Goal: Task Accomplishment & Management: Complete application form

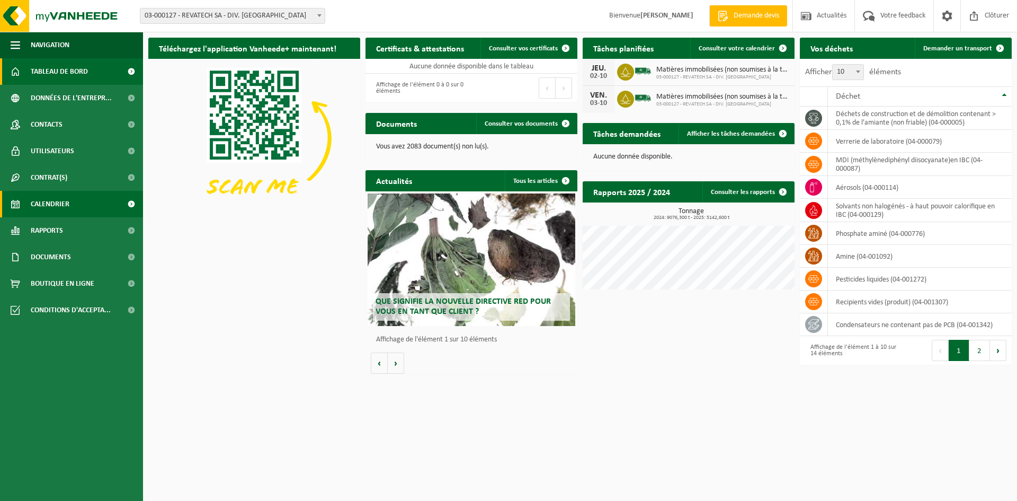
click at [58, 202] on span "Calendrier" at bounding box center [50, 204] width 39 height 26
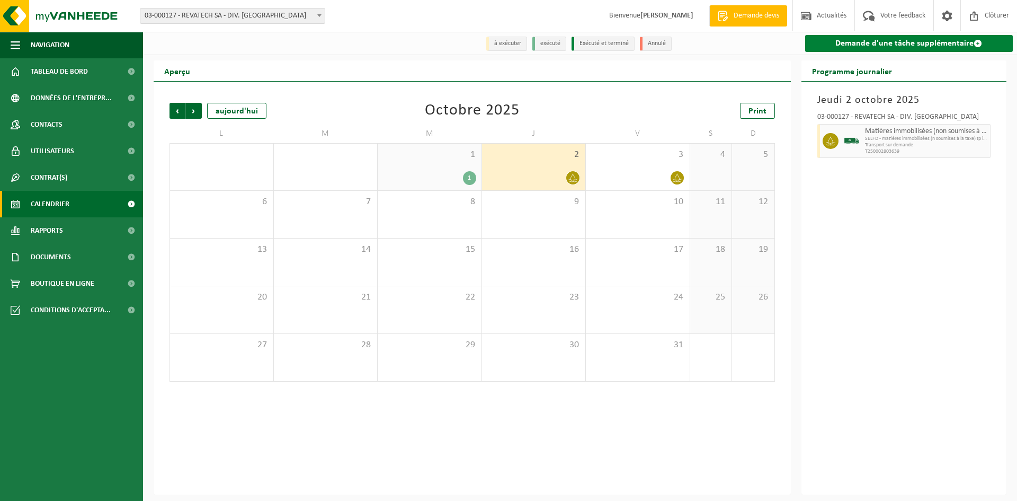
click at [867, 42] on link "Demande d'une tâche supplémentaire" at bounding box center [909, 43] width 208 height 17
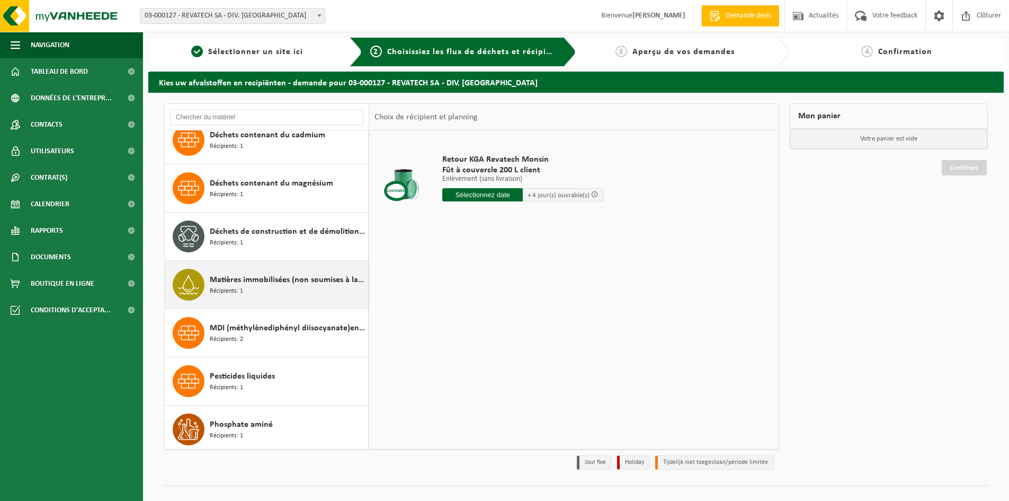
click at [268, 284] on span "Matières immobilisées (non soumises à la taxe)" at bounding box center [288, 279] width 156 height 13
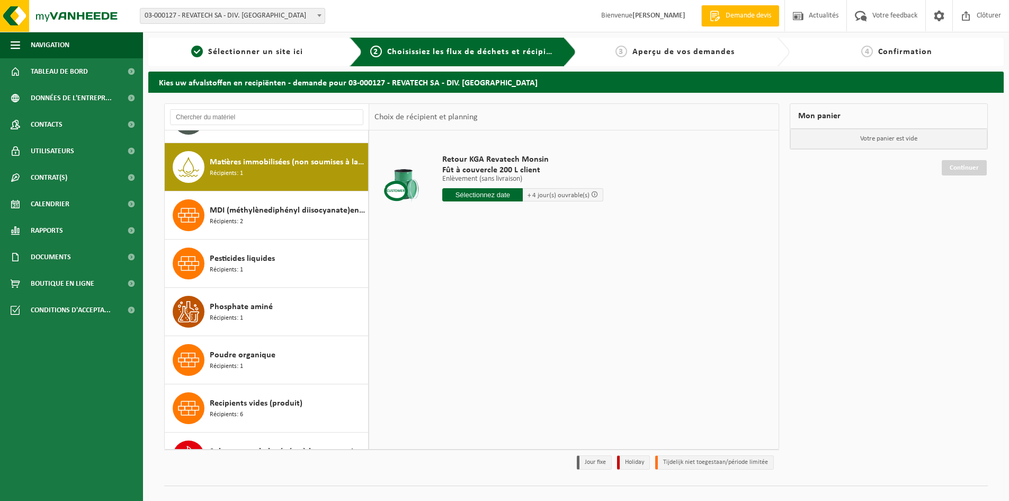
scroll to position [289, 0]
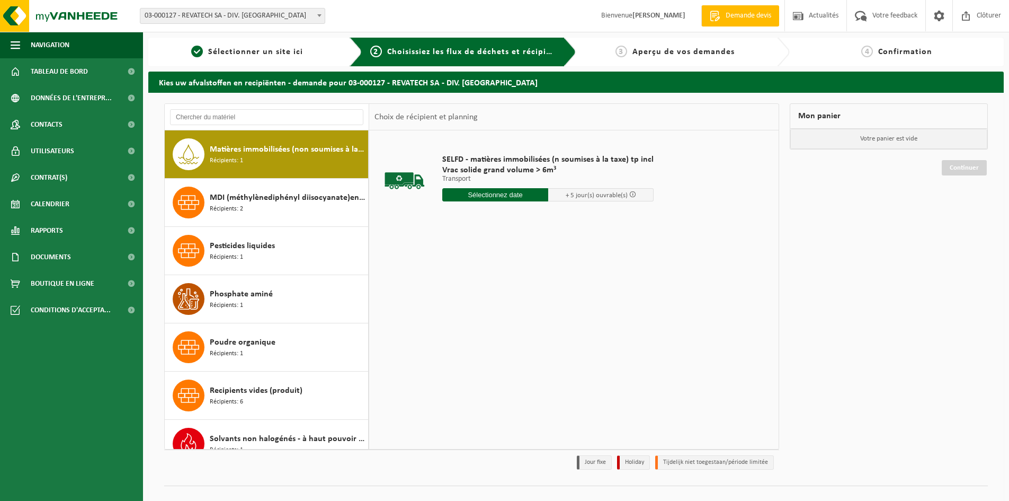
click at [539, 194] on input "text" at bounding box center [495, 194] width 106 height 13
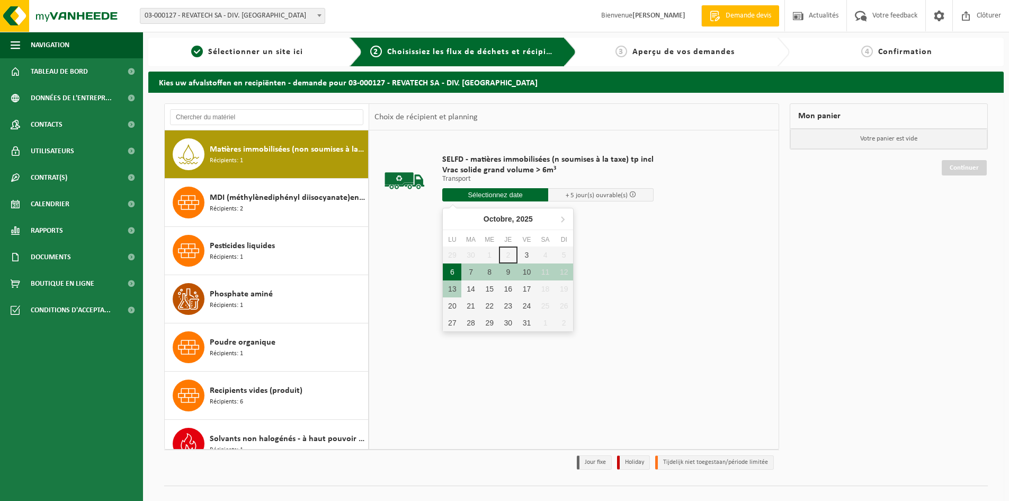
click at [451, 271] on div "6" at bounding box center [452, 271] width 19 height 17
type input "à partir de 2025-10-06"
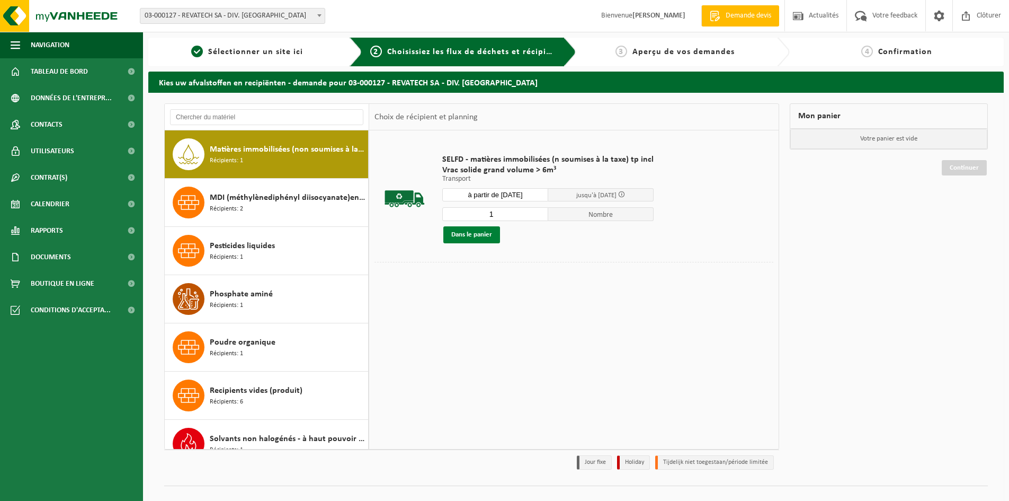
click at [485, 234] on button "Dans le panier" at bounding box center [471, 234] width 57 height 17
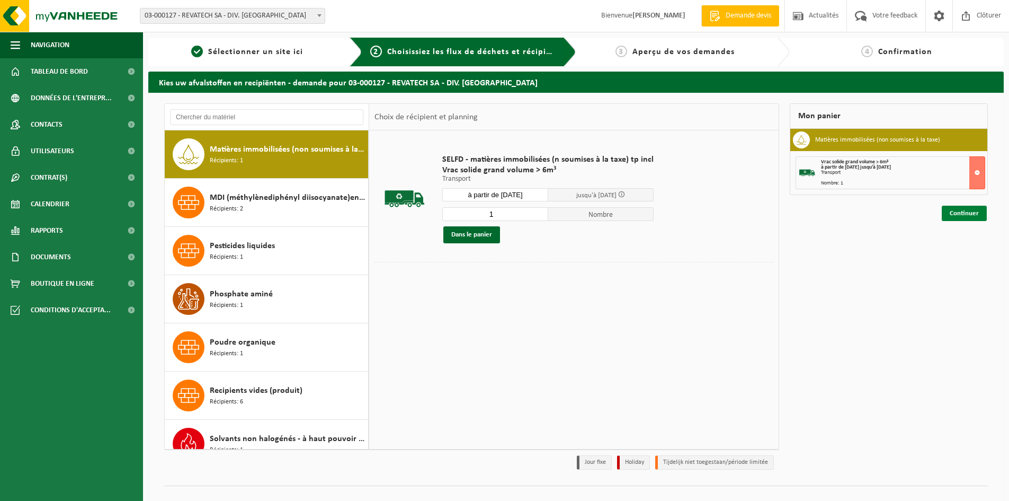
click at [965, 216] on link "Continuer" at bounding box center [964, 213] width 45 height 15
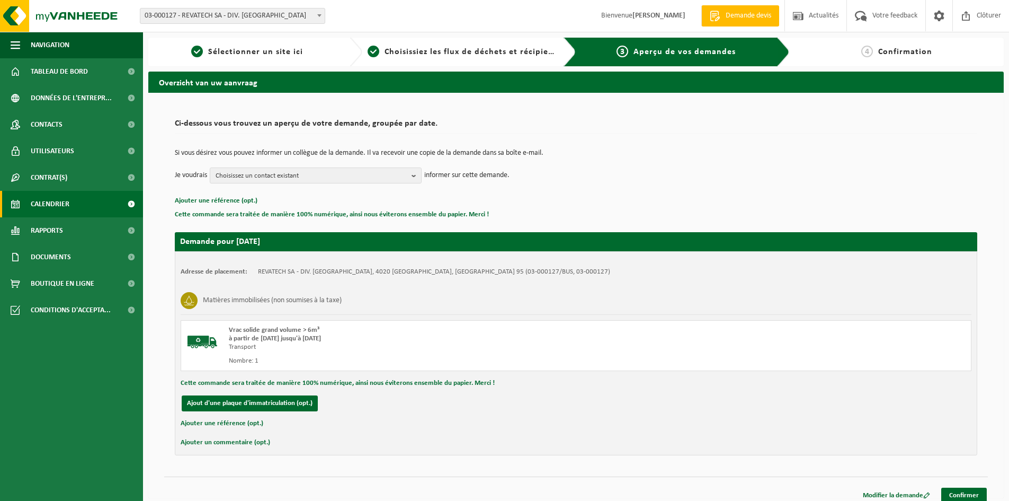
click at [48, 201] on span "Calendrier" at bounding box center [50, 204] width 39 height 26
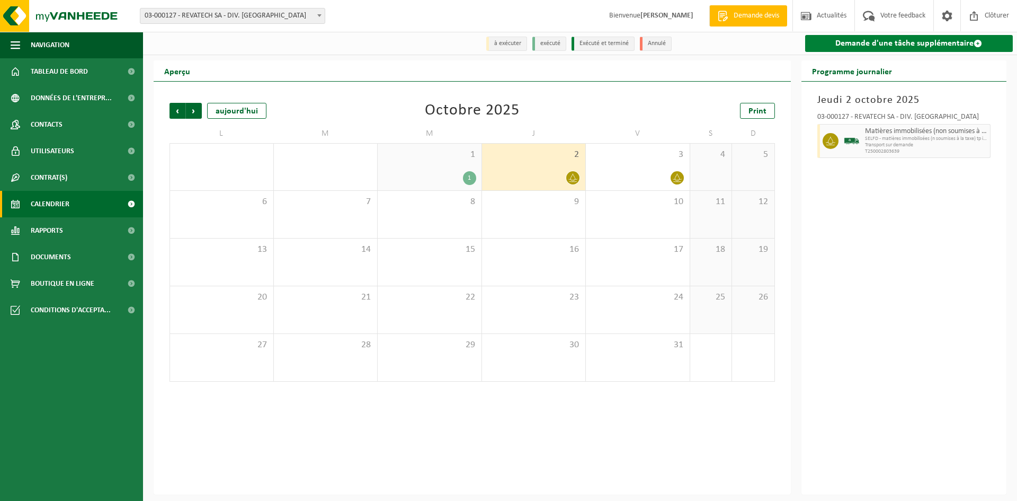
click at [877, 42] on link "Demande d'une tâche supplémentaire" at bounding box center [909, 43] width 208 height 17
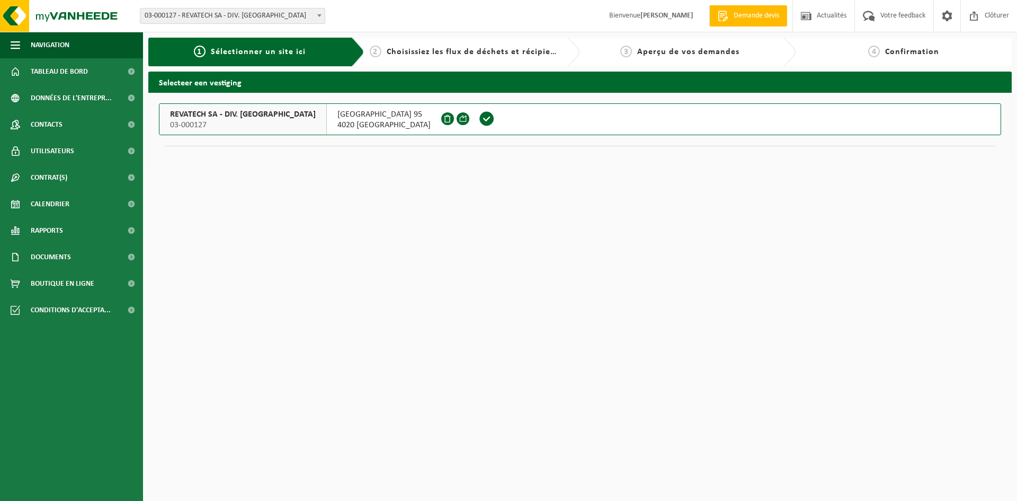
click at [479, 117] on span at bounding box center [487, 119] width 16 height 16
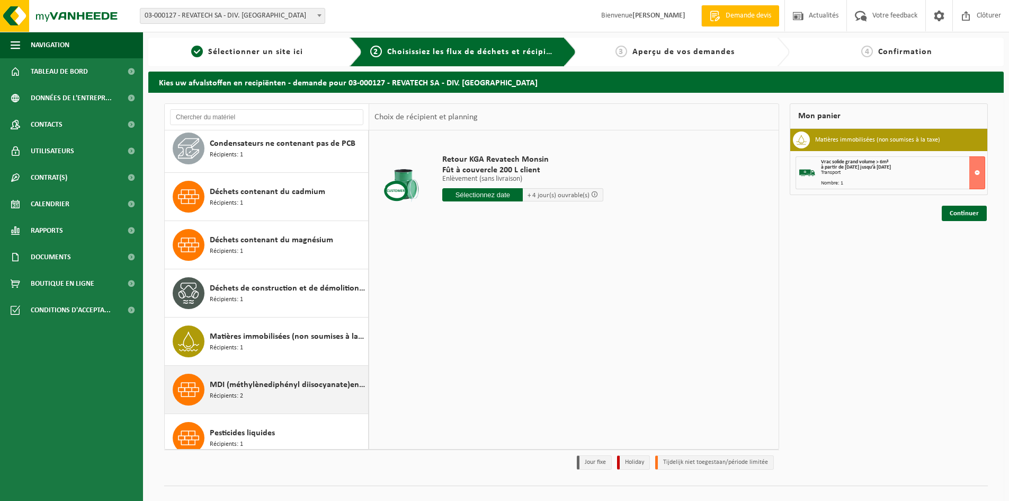
scroll to position [106, 0]
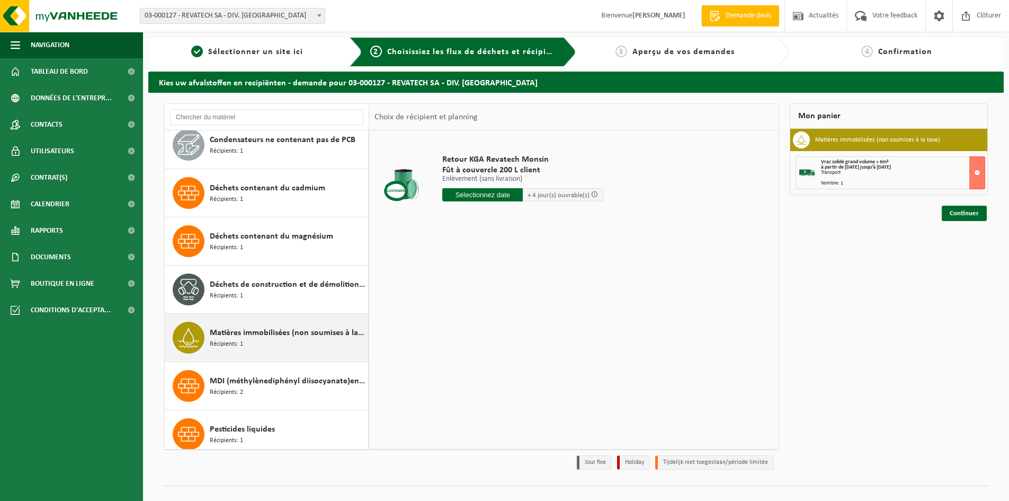
click at [267, 336] on span "Matières immobilisées (non soumises à la taxe)" at bounding box center [288, 332] width 156 height 13
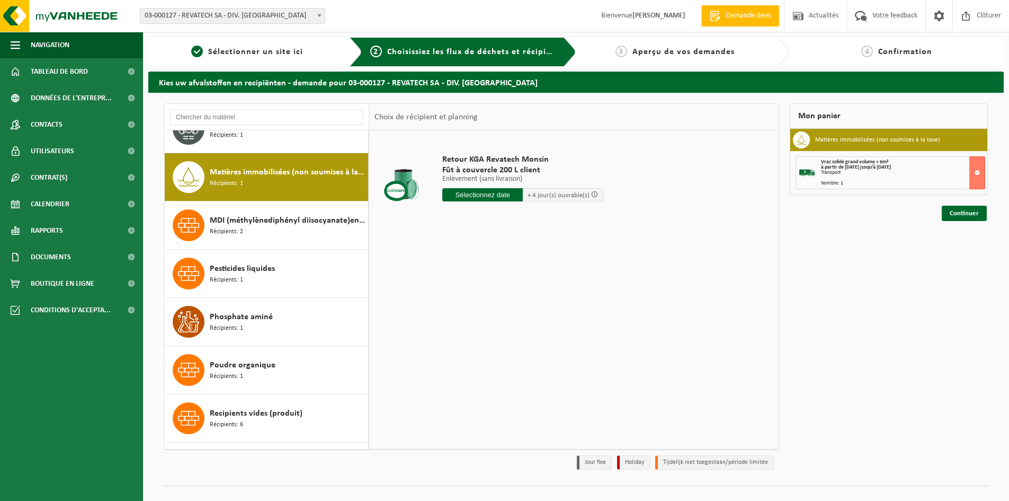
scroll to position [289, 0]
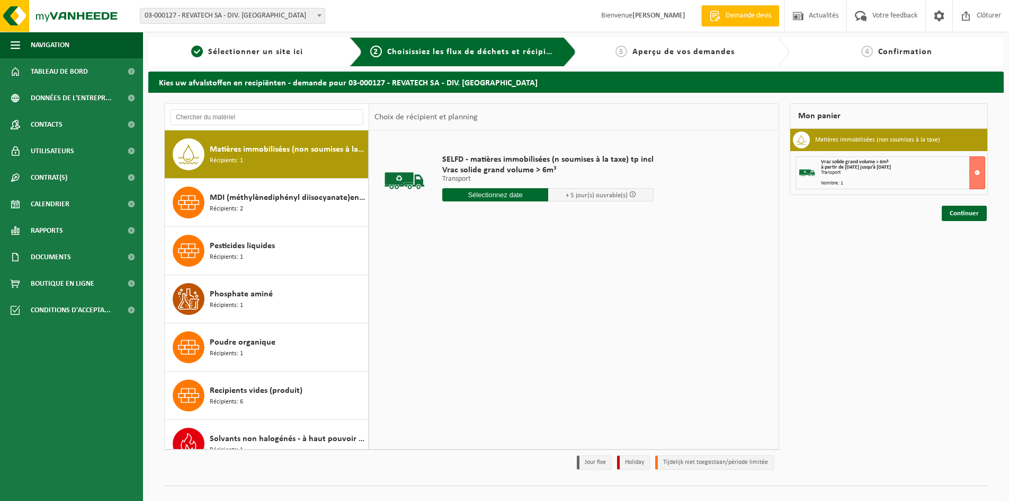
click at [506, 194] on input "text" at bounding box center [495, 194] width 106 height 13
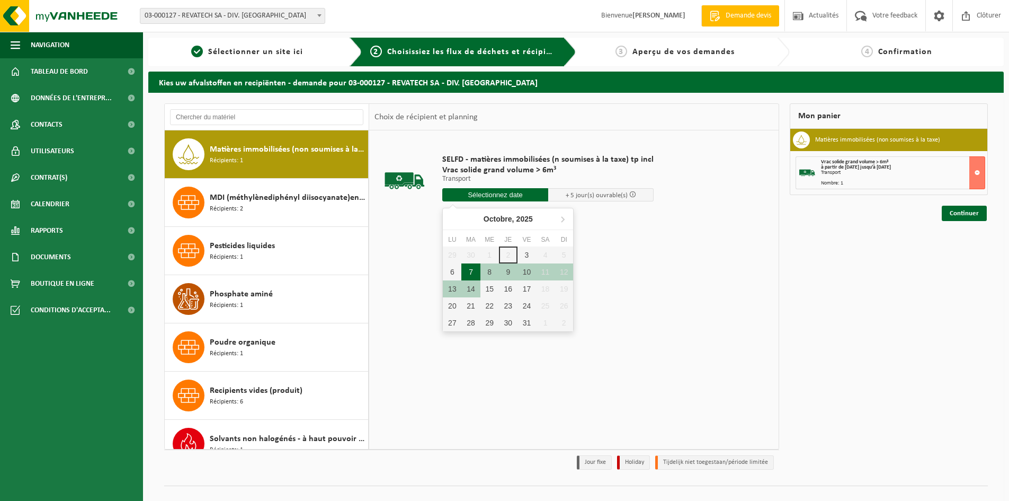
click at [470, 270] on div "7" at bounding box center [470, 271] width 19 height 17
type input "à partir de 2025-10-07"
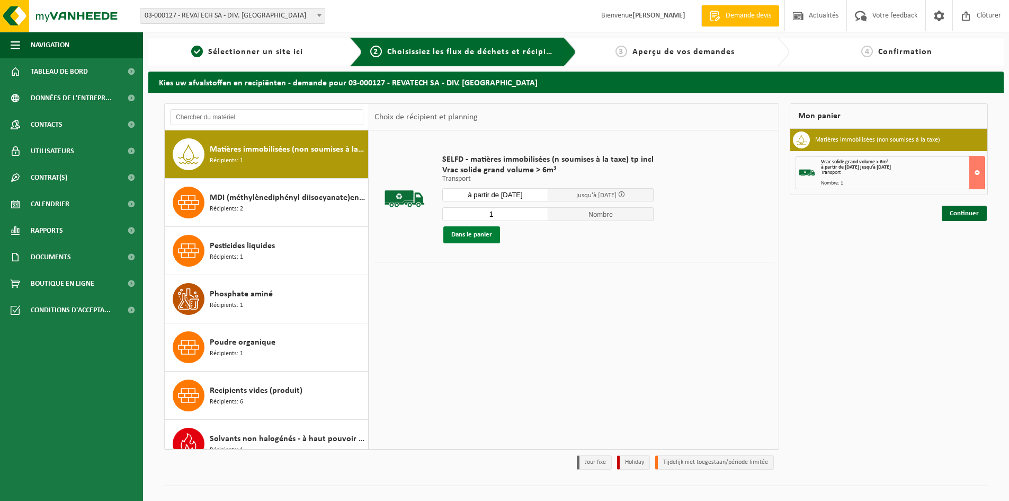
click at [480, 234] on button "Dans le panier" at bounding box center [471, 234] width 57 height 17
click at [953, 249] on link "Continuer" at bounding box center [964, 251] width 45 height 15
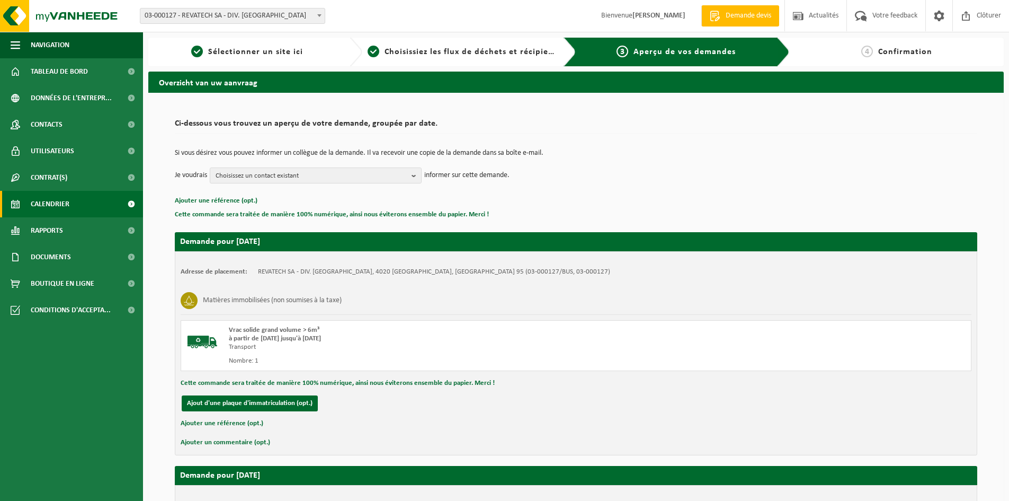
click at [51, 203] on span "Calendrier" at bounding box center [50, 204] width 39 height 26
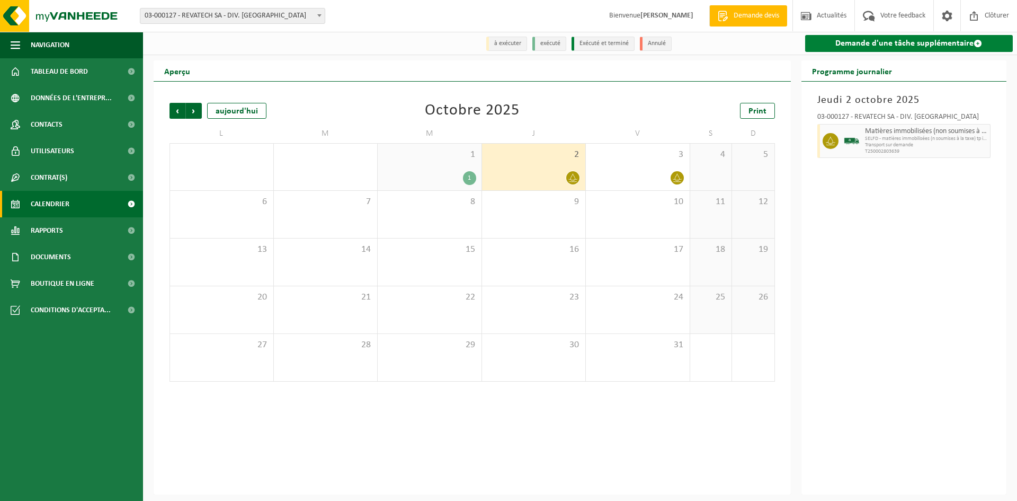
click at [866, 44] on link "Demande d'une tâche supplémentaire" at bounding box center [909, 43] width 208 height 17
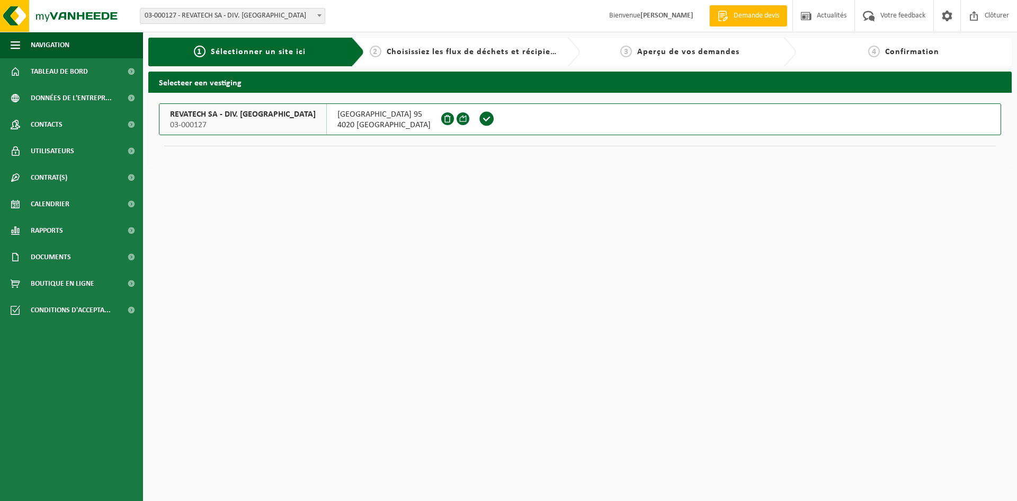
click at [479, 119] on span at bounding box center [487, 119] width 16 height 16
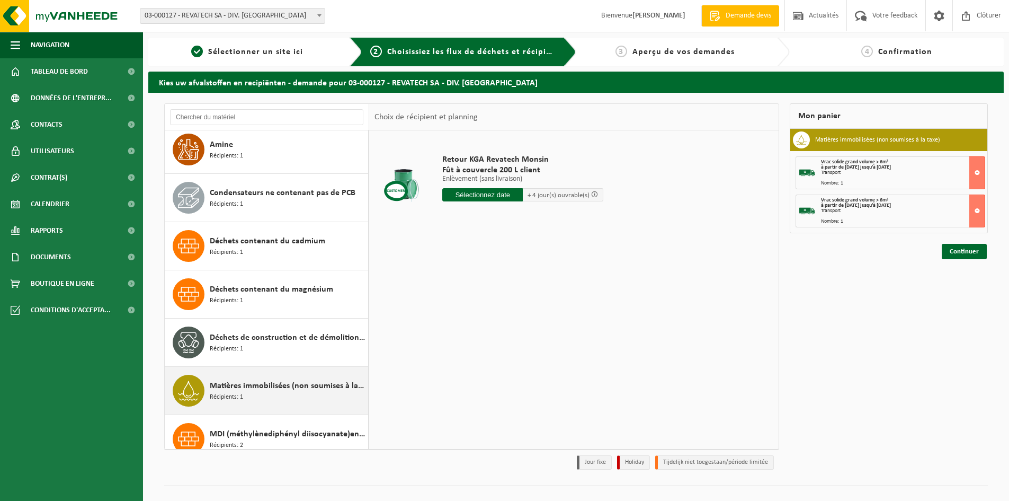
click at [286, 389] on span "Matières immobilisées (non soumises à la taxe)" at bounding box center [288, 385] width 156 height 13
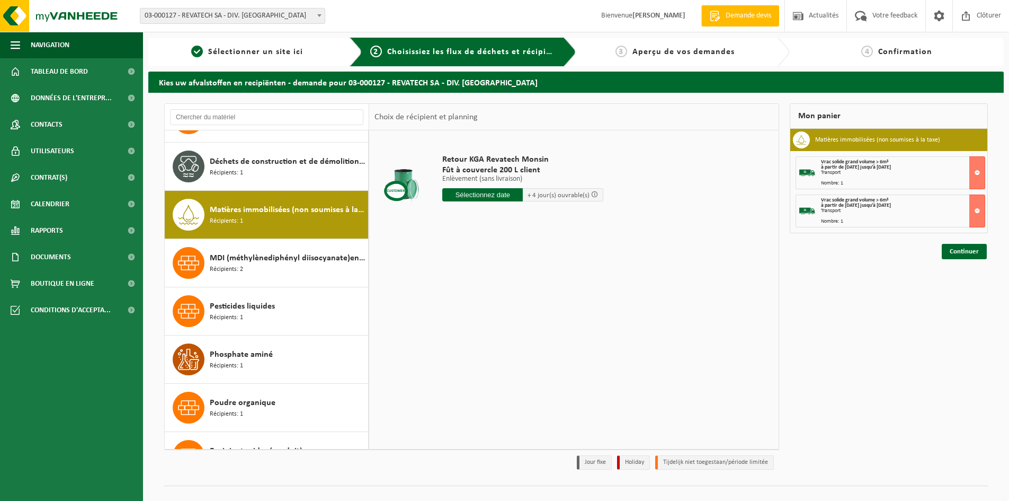
scroll to position [289, 0]
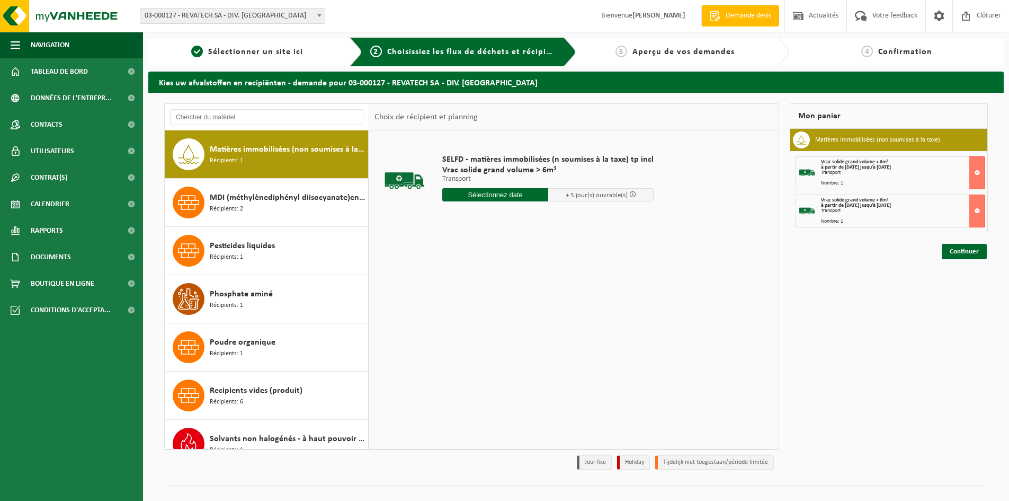
click at [531, 192] on input "text" at bounding box center [495, 194] width 106 height 13
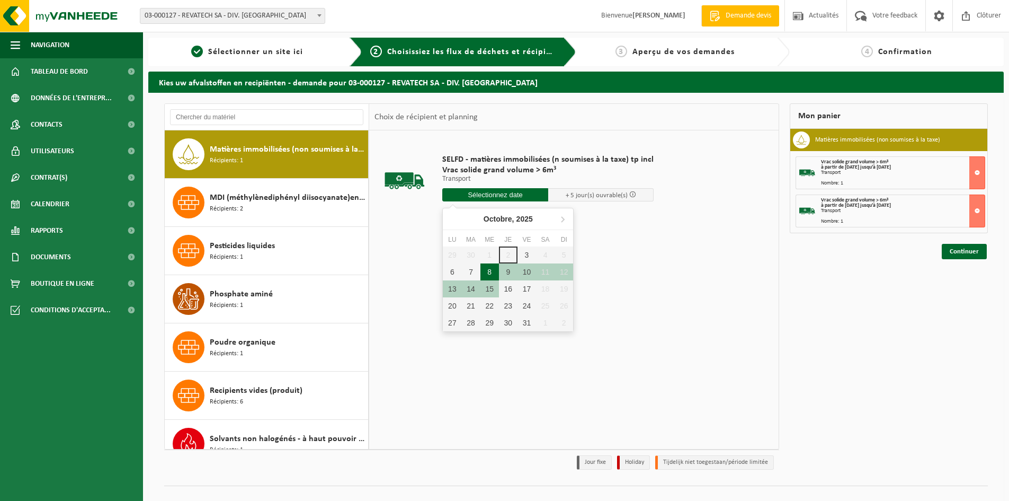
click at [493, 274] on div "8" at bounding box center [489, 271] width 19 height 17
type input "à partir de 2025-10-08"
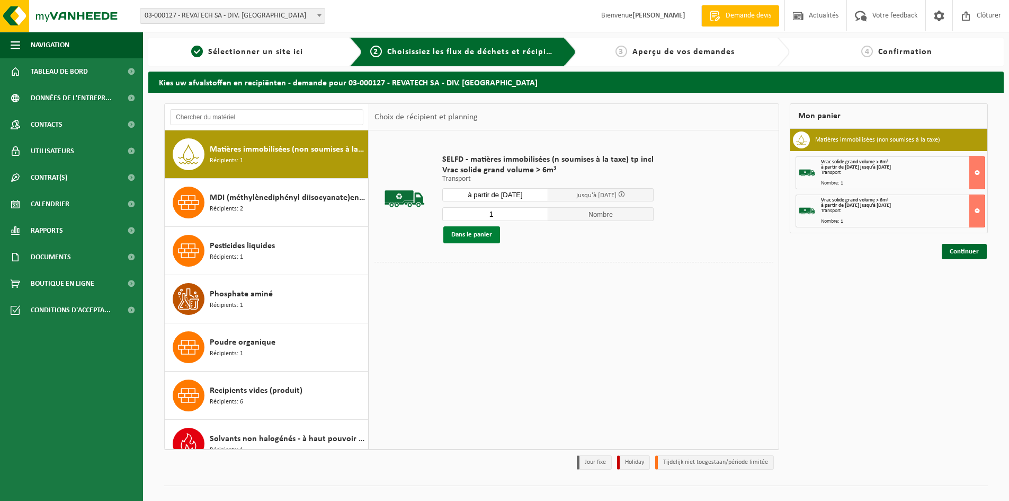
click at [485, 236] on button "Dans le panier" at bounding box center [471, 234] width 57 height 17
click at [960, 287] on link "Continuer" at bounding box center [964, 289] width 45 height 15
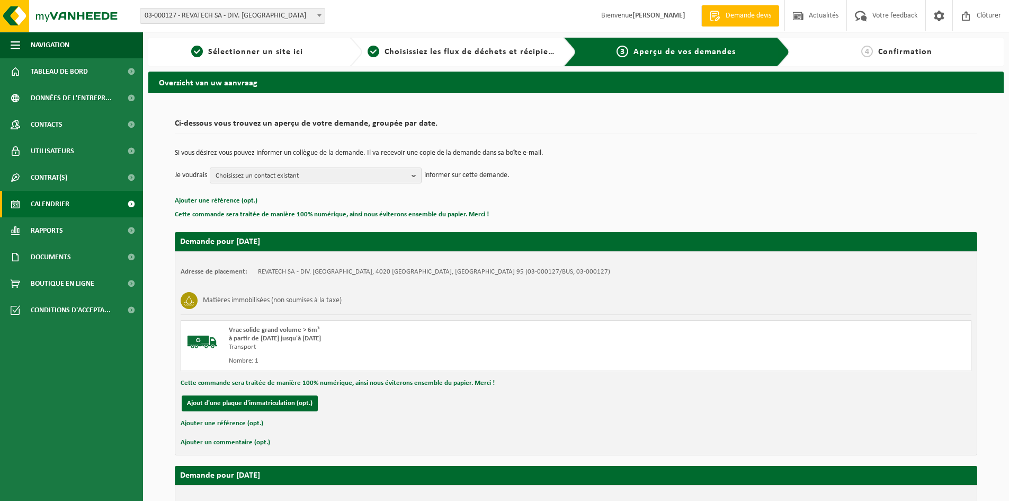
click at [37, 200] on span "Calendrier" at bounding box center [50, 204] width 39 height 26
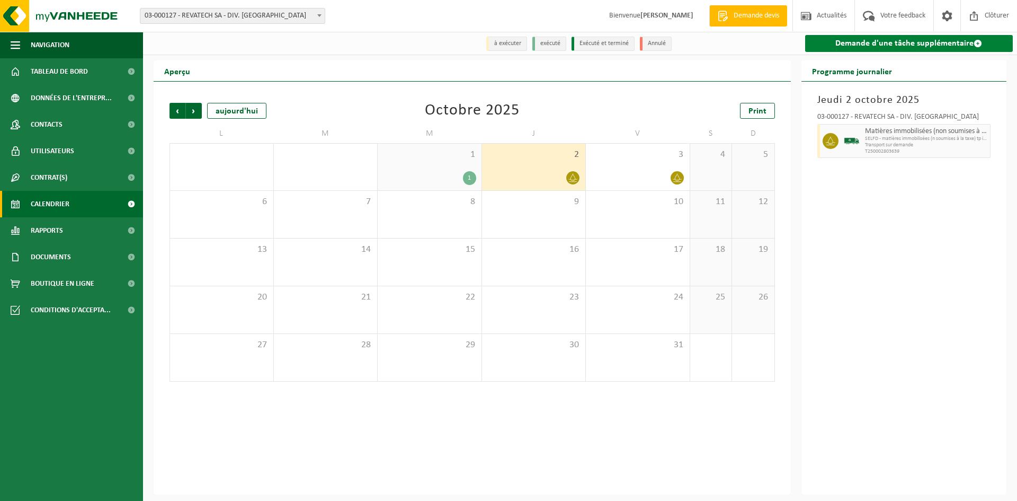
click at [859, 43] on link "Demande d'une tâche supplémentaire" at bounding box center [909, 43] width 208 height 17
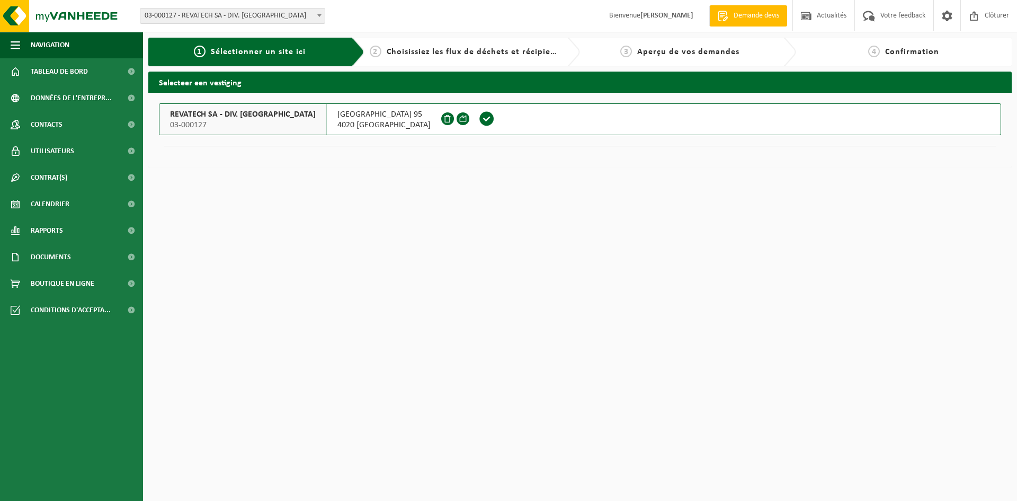
click at [479, 119] on span at bounding box center [487, 119] width 16 height 16
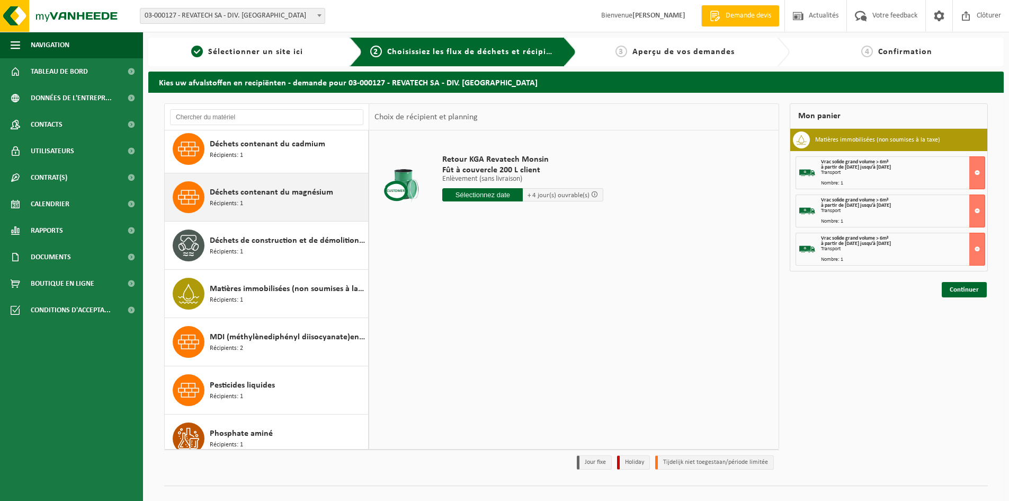
scroll to position [159, 0]
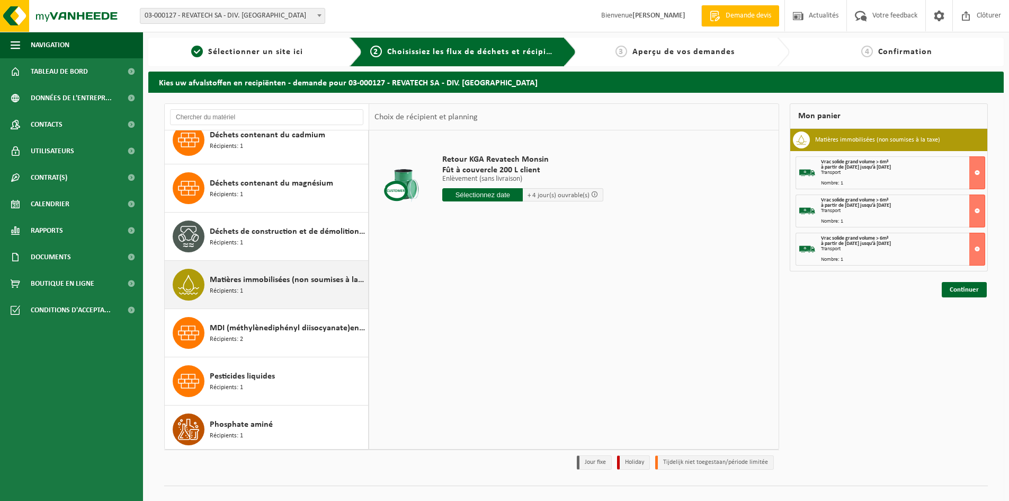
click at [313, 287] on div "Matières immobilisées (non soumises à la taxe) Récipients: 1" at bounding box center [288, 285] width 156 height 32
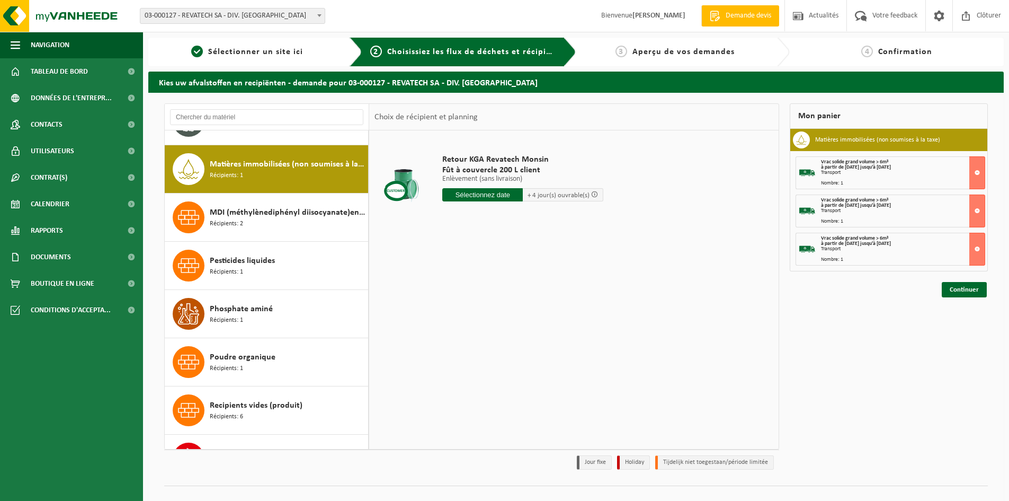
scroll to position [289, 0]
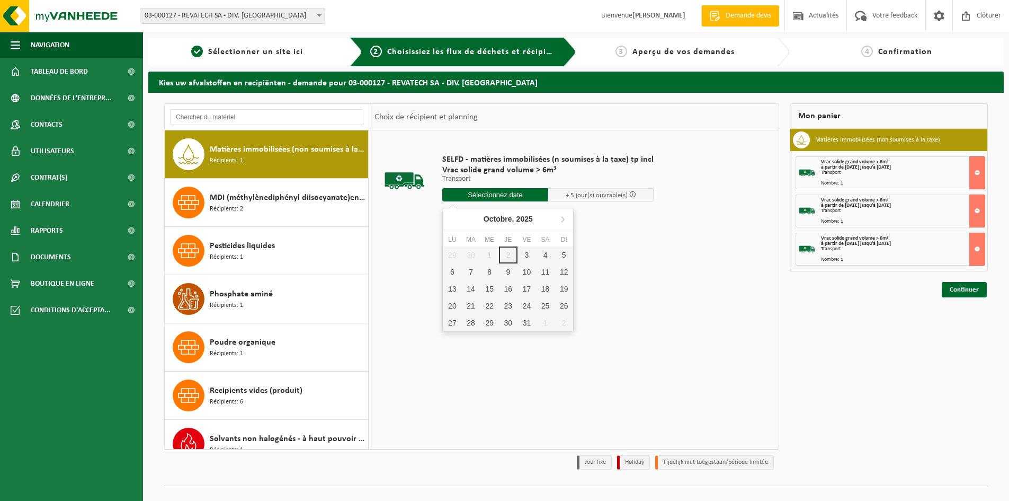
click at [532, 192] on input "text" at bounding box center [495, 194] width 106 height 13
click at [509, 271] on div "9" at bounding box center [508, 271] width 19 height 17
type input "à partir de 2025-10-09"
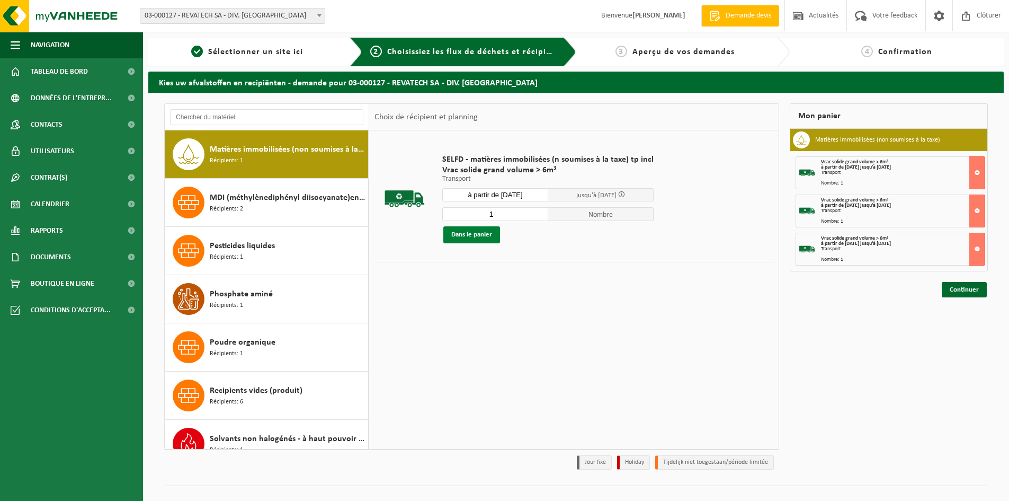
click at [489, 236] on button "Dans le panier" at bounding box center [471, 234] width 57 height 17
click at [956, 325] on link "Continuer" at bounding box center [964, 327] width 45 height 15
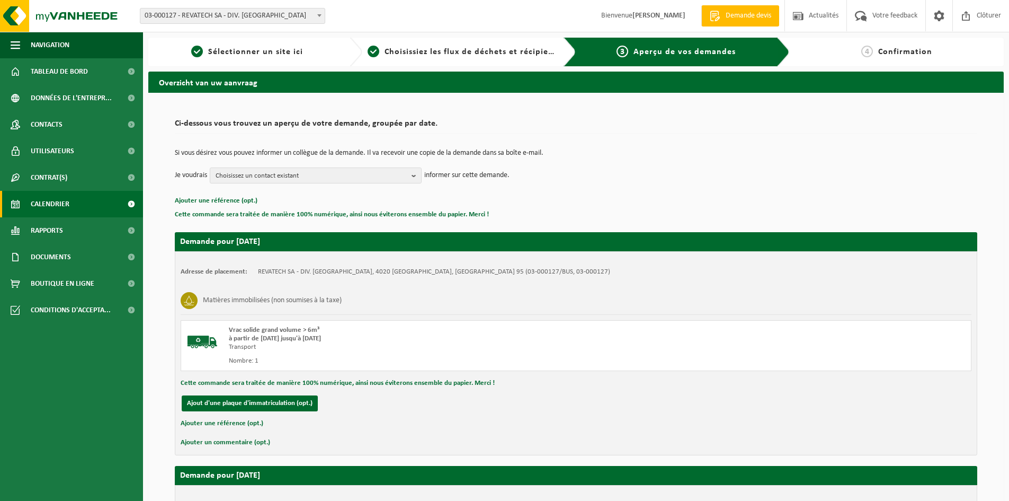
click at [57, 206] on span "Calendrier" at bounding box center [50, 204] width 39 height 26
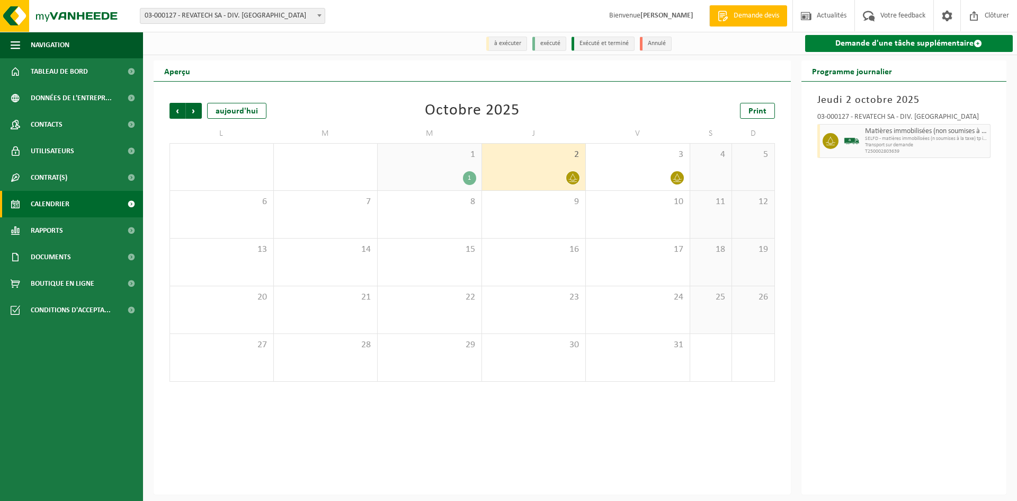
click at [869, 44] on link "Demande d'une tâche supplémentaire" at bounding box center [909, 43] width 208 height 17
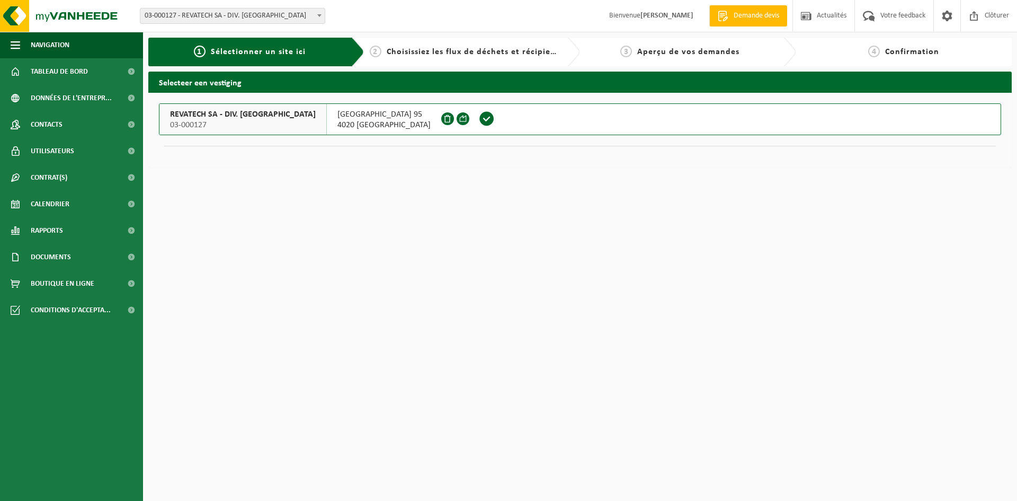
click at [479, 120] on span at bounding box center [487, 119] width 16 height 16
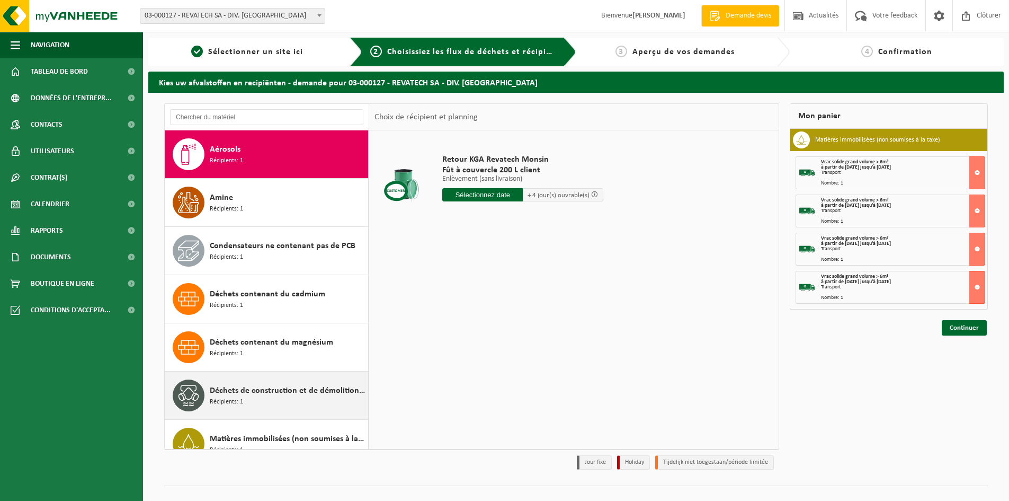
scroll to position [53, 0]
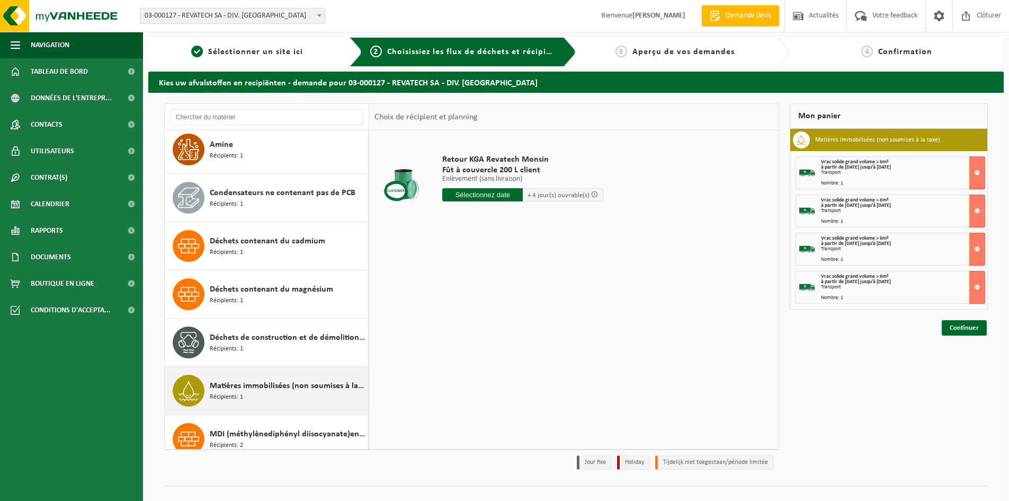
click at [309, 388] on span "Matières immobilisées (non soumises à la taxe)" at bounding box center [288, 385] width 156 height 13
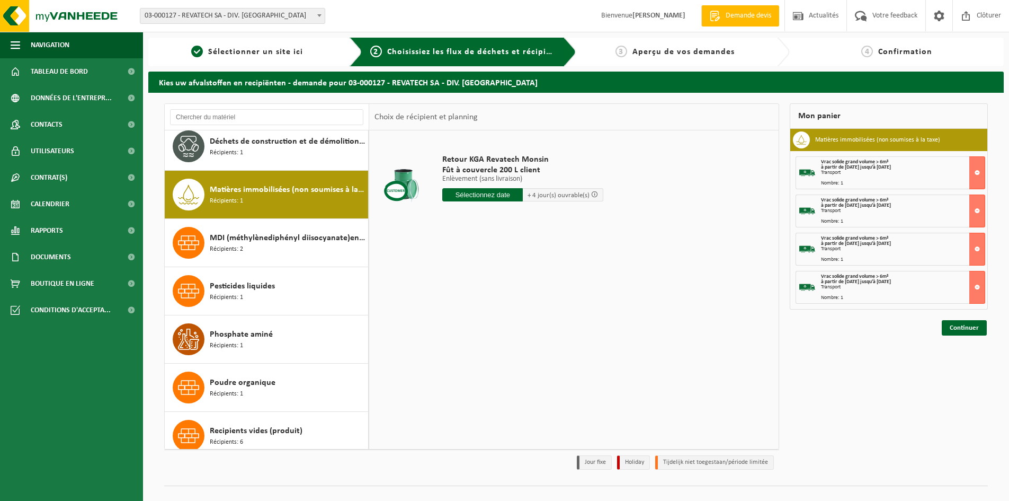
scroll to position [289, 0]
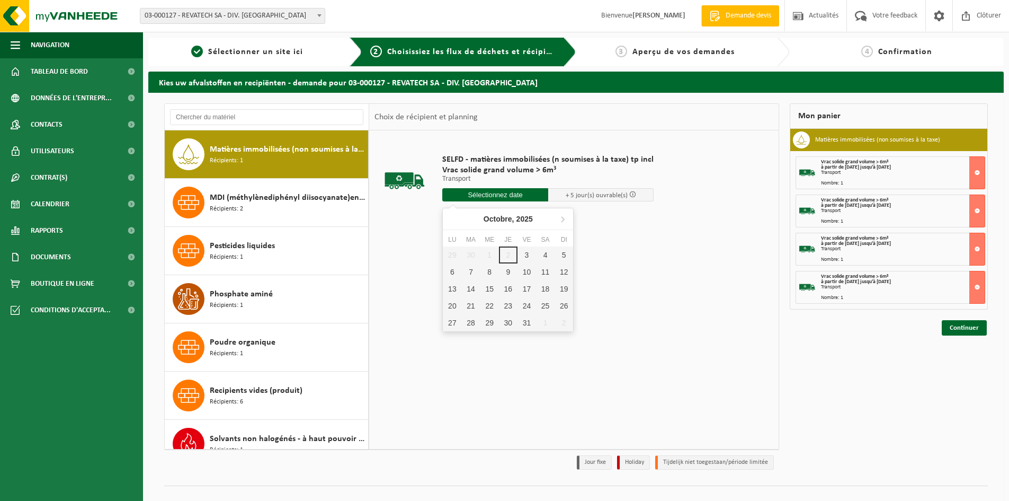
click at [531, 197] on input "text" at bounding box center [495, 194] width 106 height 13
click at [531, 271] on div "10" at bounding box center [527, 271] width 19 height 17
type input "à partir de 2025-10-10"
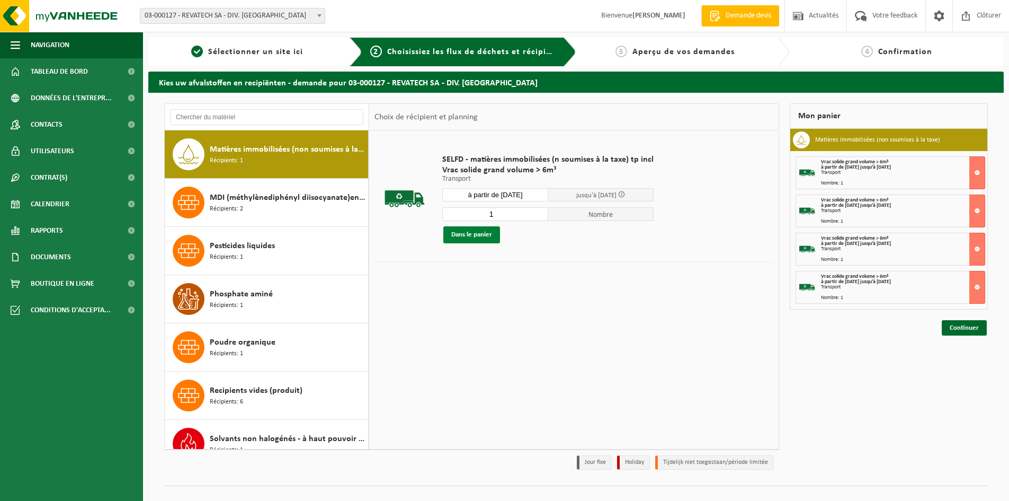
click at [475, 234] on button "Dans le panier" at bounding box center [471, 234] width 57 height 17
click at [955, 366] on link "Continuer" at bounding box center [964, 365] width 45 height 15
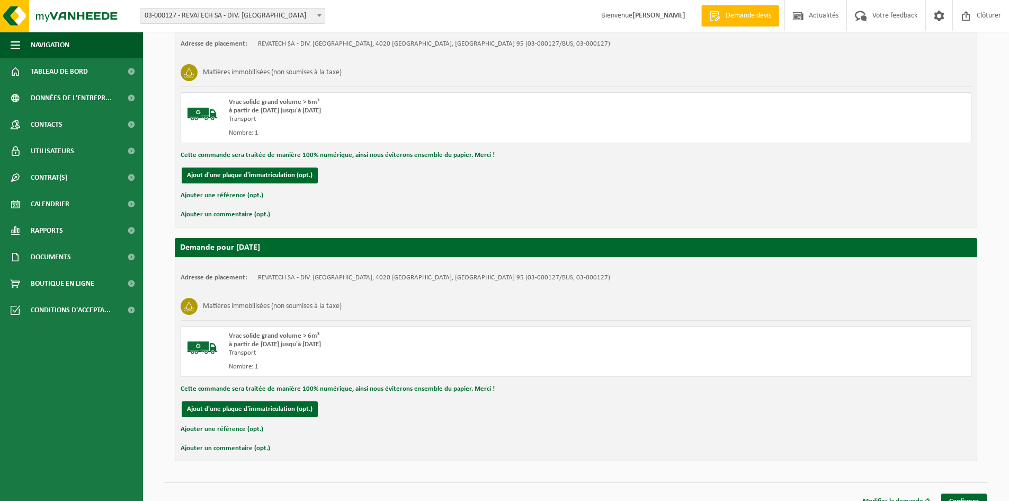
scroll to position [942, 0]
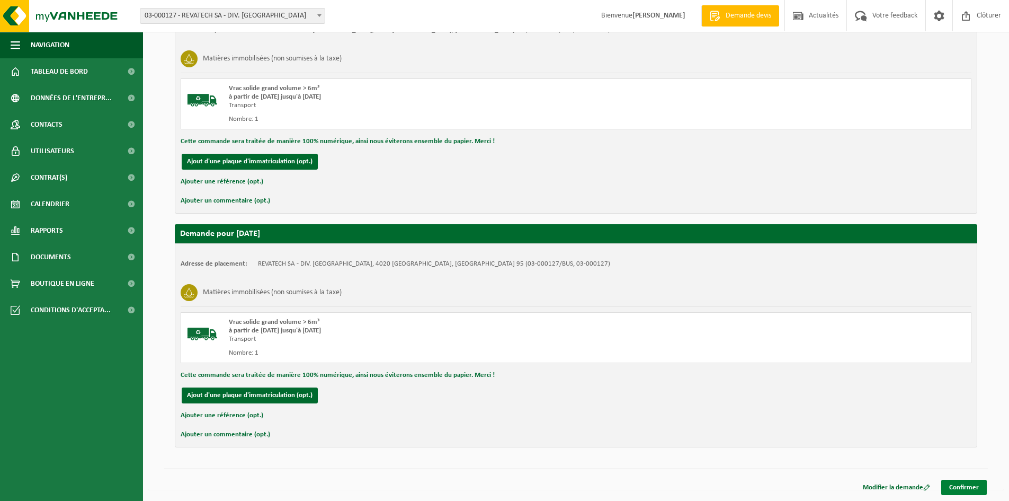
click at [952, 485] on link "Confirmer" at bounding box center [964, 486] width 46 height 15
